Goal: Task Accomplishment & Management: Use online tool/utility

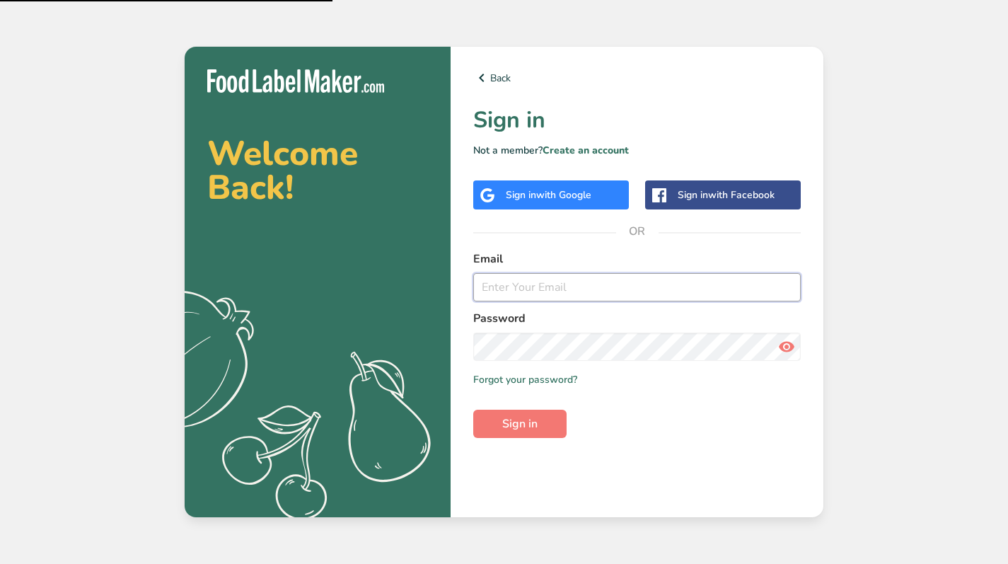
type input "[EMAIL_ADDRESS][DOMAIN_NAME]"
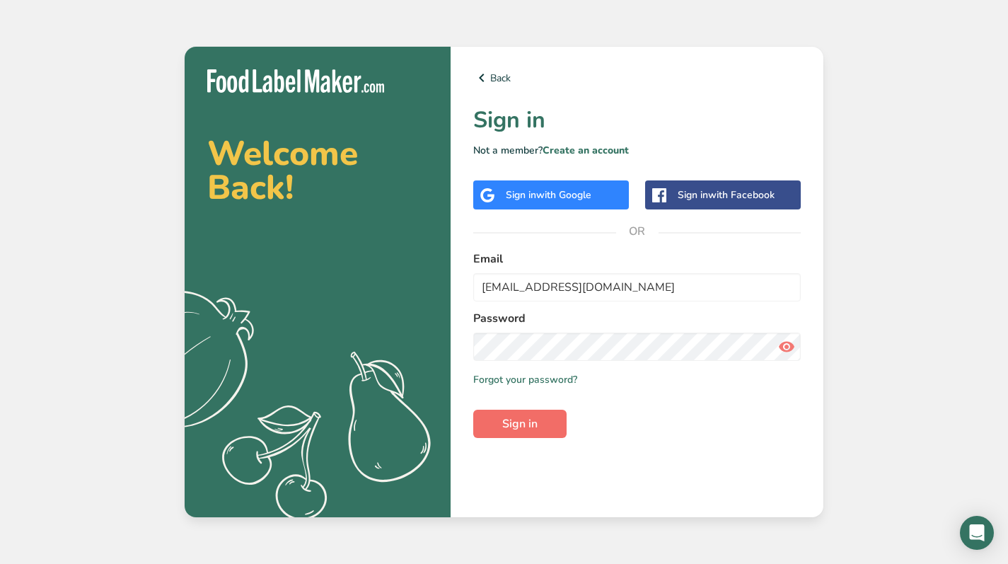
click at [530, 425] on span "Sign in" at bounding box center [519, 423] width 35 height 17
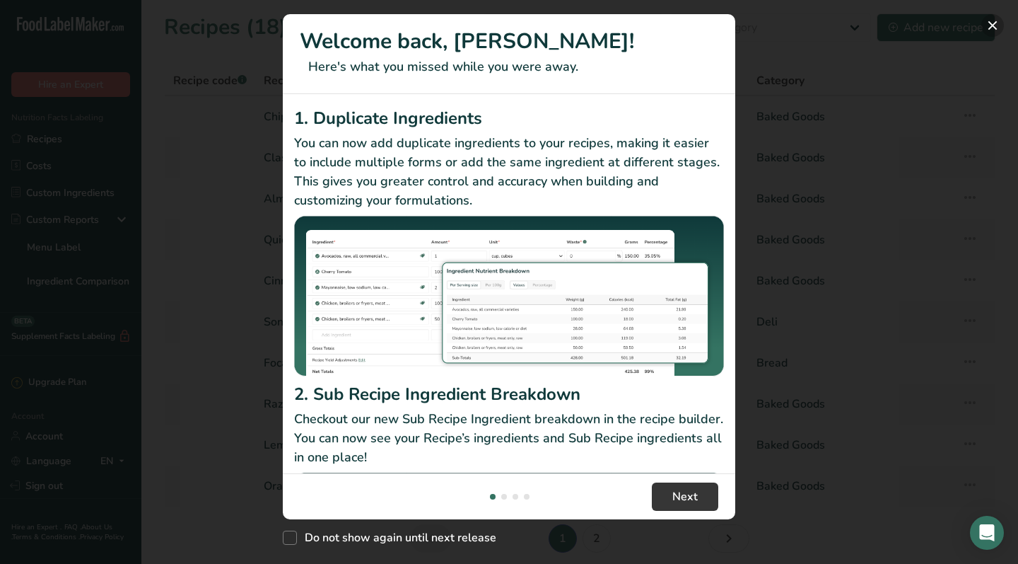
click at [998, 21] on button "New Features" at bounding box center [993, 25] width 23 height 23
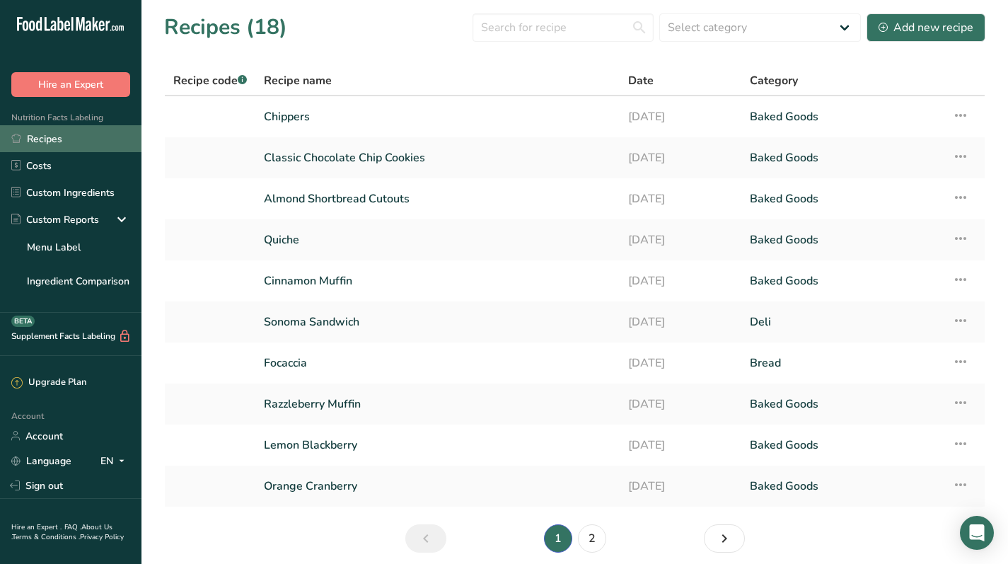
click at [85, 139] on link "Recipes" at bounding box center [70, 138] width 141 height 27
click at [732, 540] on icon "Next page" at bounding box center [724, 538] width 17 height 25
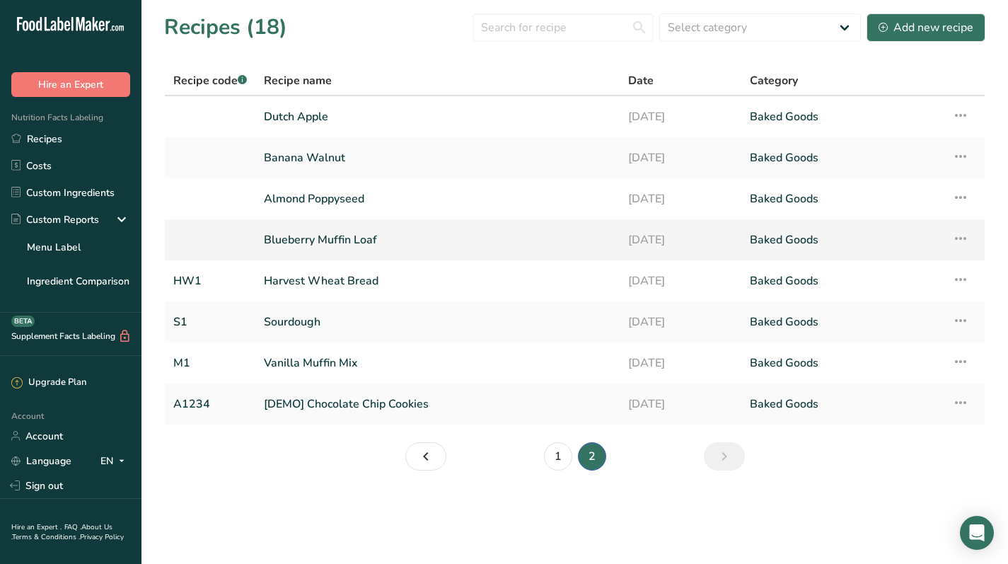
click at [359, 234] on link "Blueberry Muffin Loaf" at bounding box center [437, 240] width 347 height 30
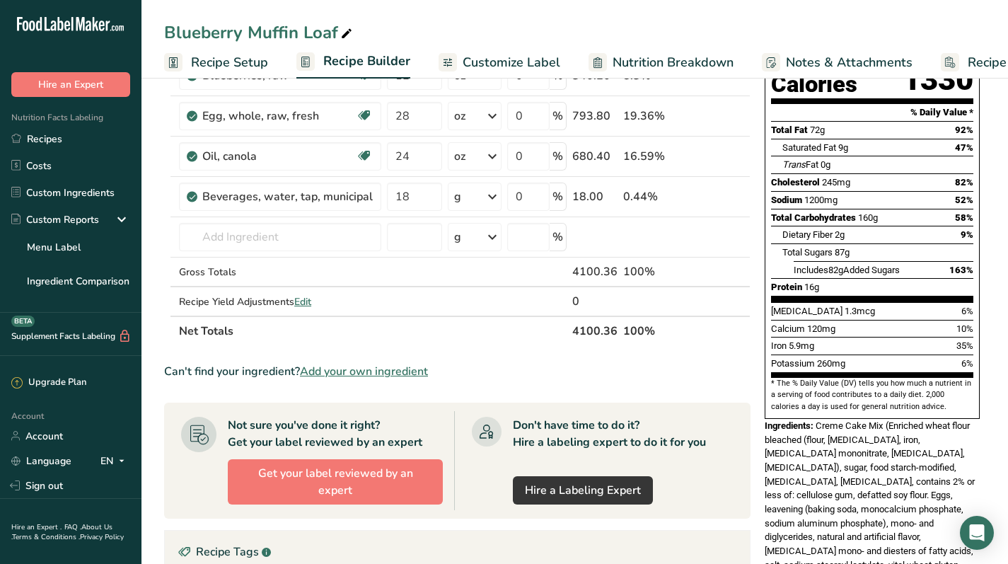
scroll to position [190, 0]
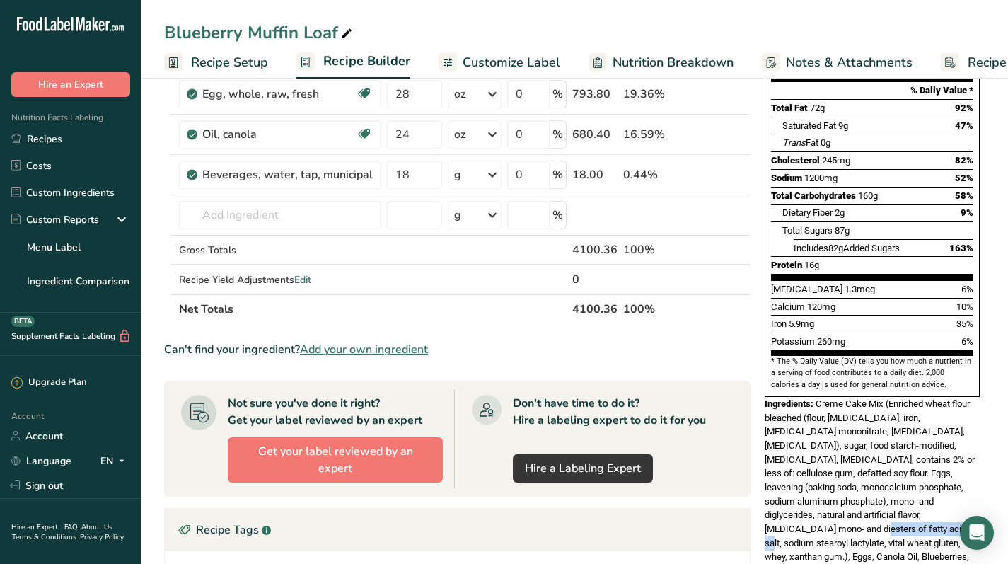
drag, startPoint x: 897, startPoint y: 468, endPoint x: 796, endPoint y: 481, distance: 101.2
click at [797, 481] on span "Creme Cake Mix (Enriched wheat flour bleached (flour, [MEDICAL_DATA], iron, [ME…" at bounding box center [870, 487] width 210 height 178
copy span "sodium stearoyl lactylate"
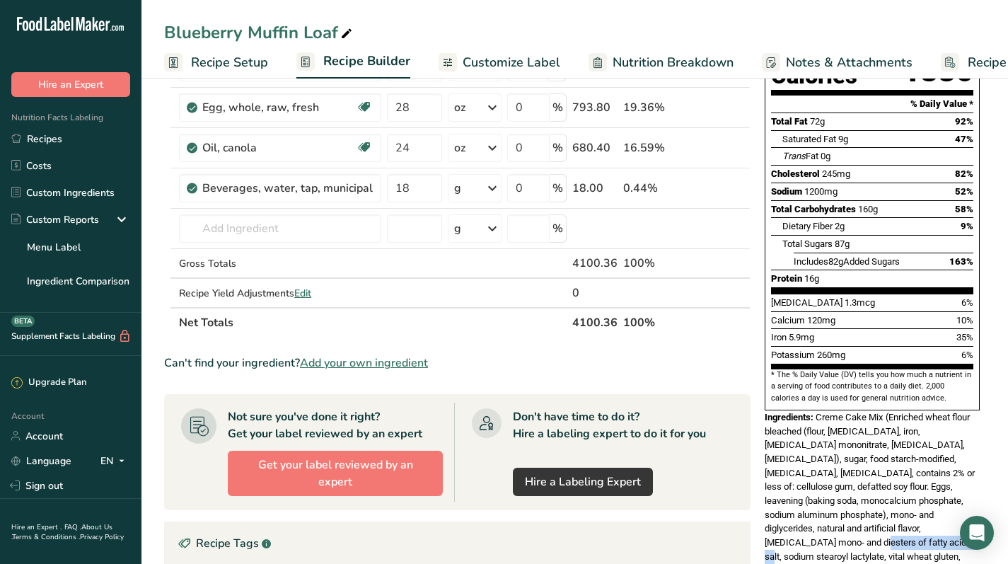
scroll to position [185, 0]
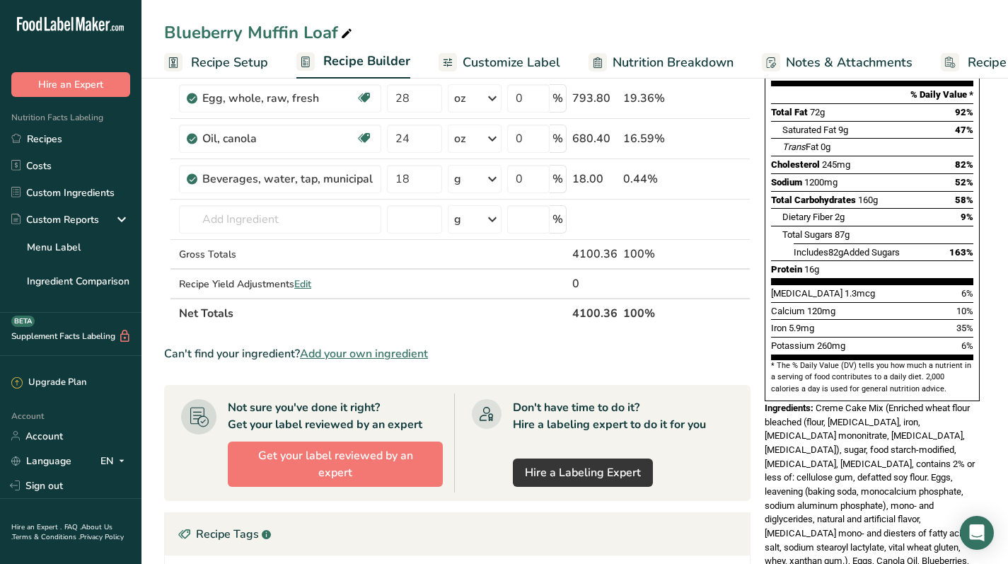
click at [814, 402] on span "Creme Cake Mix (Enriched wheat flour bleached (flour, [MEDICAL_DATA], iron, [ME…" at bounding box center [870, 491] width 210 height 178
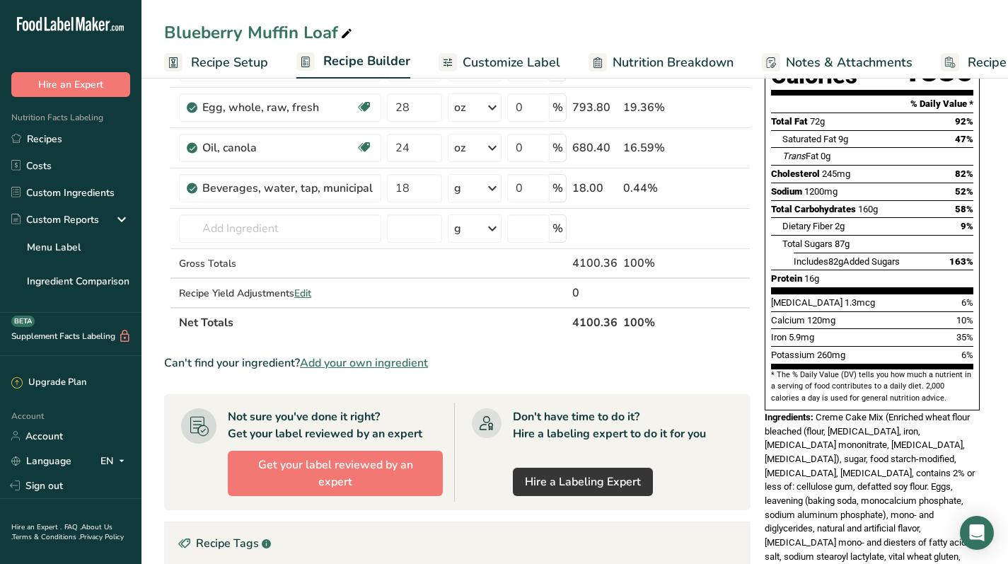
scroll to position [176, 0]
